Goal: Information Seeking & Learning: Find specific fact

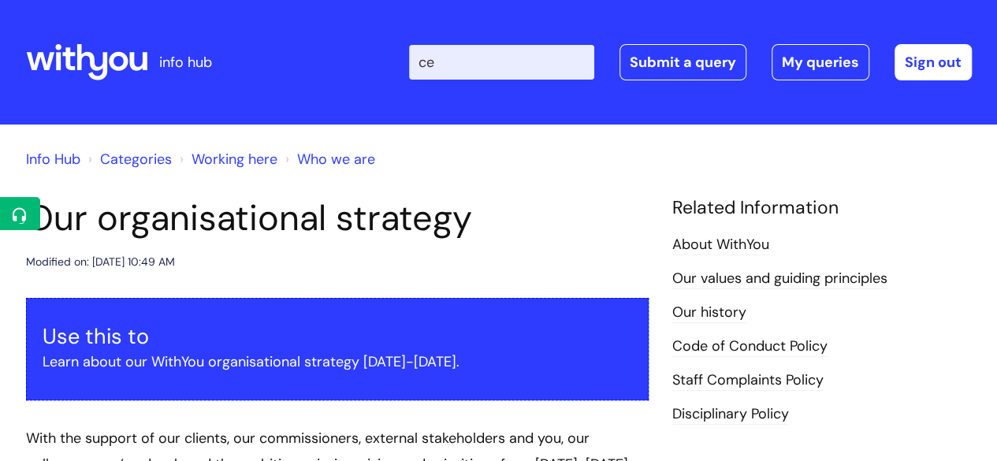
type input "ceo"
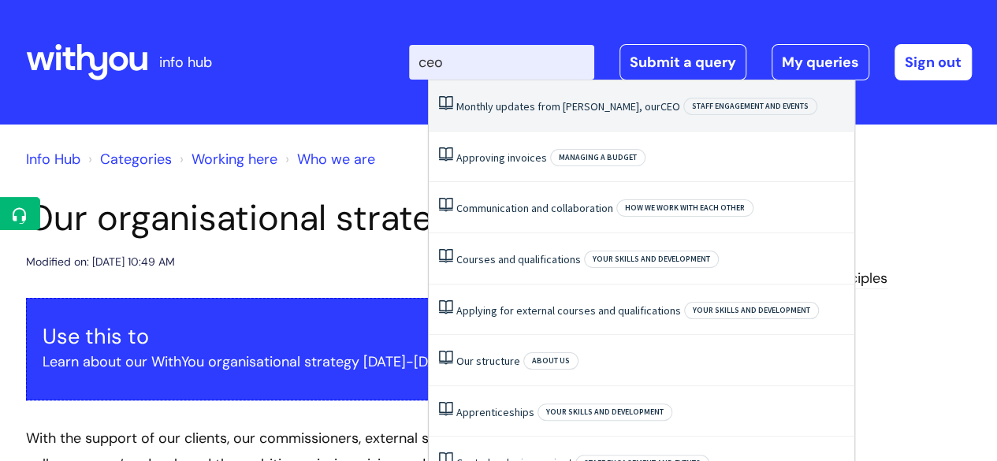
click at [496, 117] on li "Monthly updates from Simon, our CEO Staff engagement and events" at bounding box center [642, 105] width 426 height 51
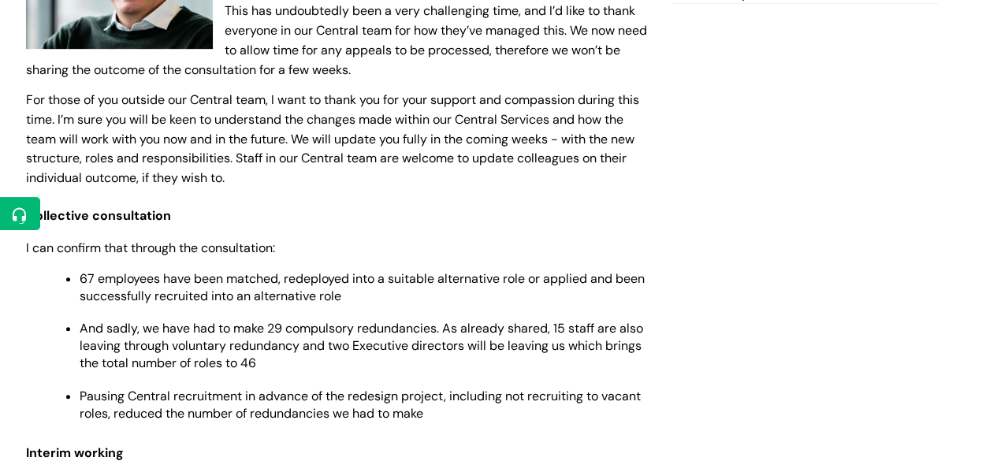
scroll to position [480, 0]
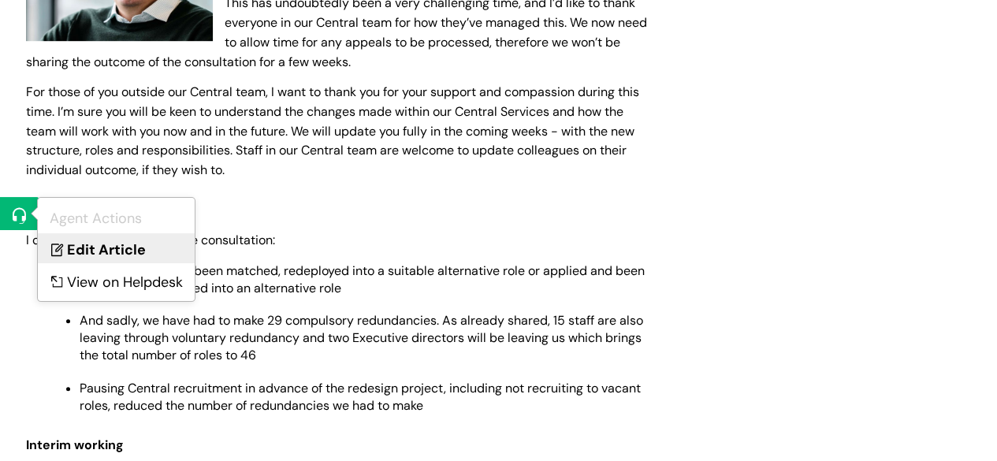
click at [87, 242] on link "Edit Article" at bounding box center [116, 247] width 157 height 29
